Goal: Communication & Community: Answer question/provide support

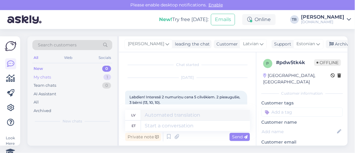
scroll to position [330, 0]
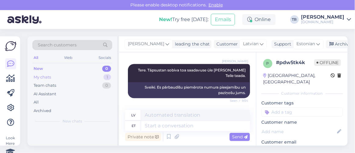
click at [71, 77] on div "My chats 1" at bounding box center [72, 77] width 80 height 9
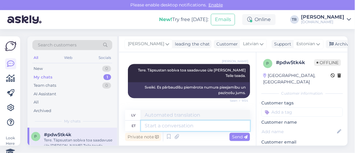
click at [200, 127] on textarea at bounding box center [195, 125] width 109 height 10
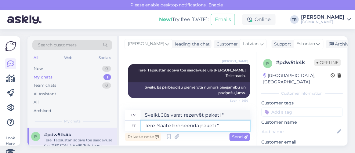
paste textarea "[GEOGRAPHIC_DATA] by [PERSON_NAME]"
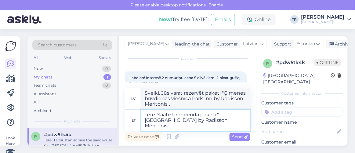
scroll to position [30, 0]
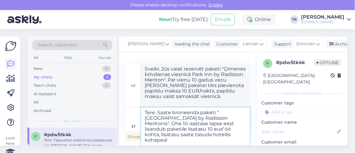
type textarea "Tere. Saate broneerida paketi "[GEOGRAPHIC_DATA] by Radisson Meritonis". Ühe 10…"
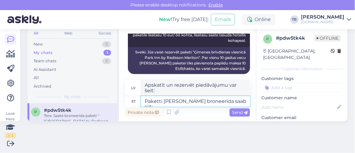
paste textarea "[URL][DOMAIN_NAME][DATE][DATE][GEOGRAPHIC_DATA]"
type textarea "Paketti [PERSON_NAME] broneerida saab siit:[URL][DOMAIN_NAME][DATE][DATE][GEOGR…"
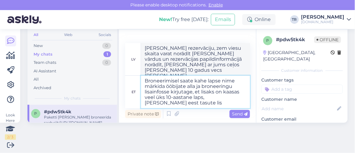
scroll to position [713, 0]
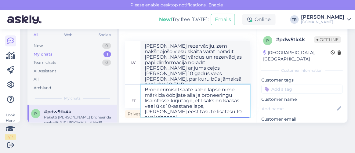
type textarea "Broneerimisel saate kahe lapse nime märkida ööbijate alla ja broneeringu lisain…"
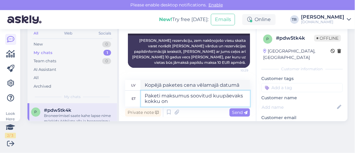
scroll to position [755, 0]
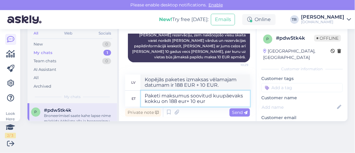
type textarea "Paketi maksumus soovitud kuupäevaks kokku on 188 eur+ 10 eur"
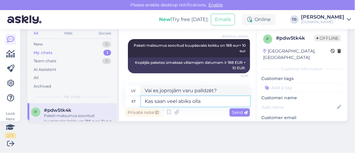
type textarea "Kas saan veel abiks olla?"
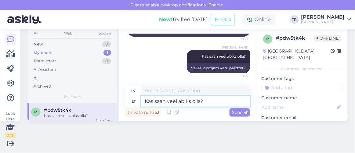
scroll to position [0, 0]
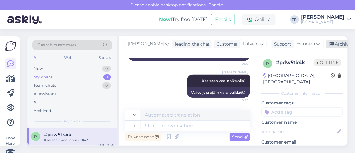
click at [335, 44] on div "Archive chat" at bounding box center [345, 44] width 38 height 8
